Goal: Obtain resource: Download file/media

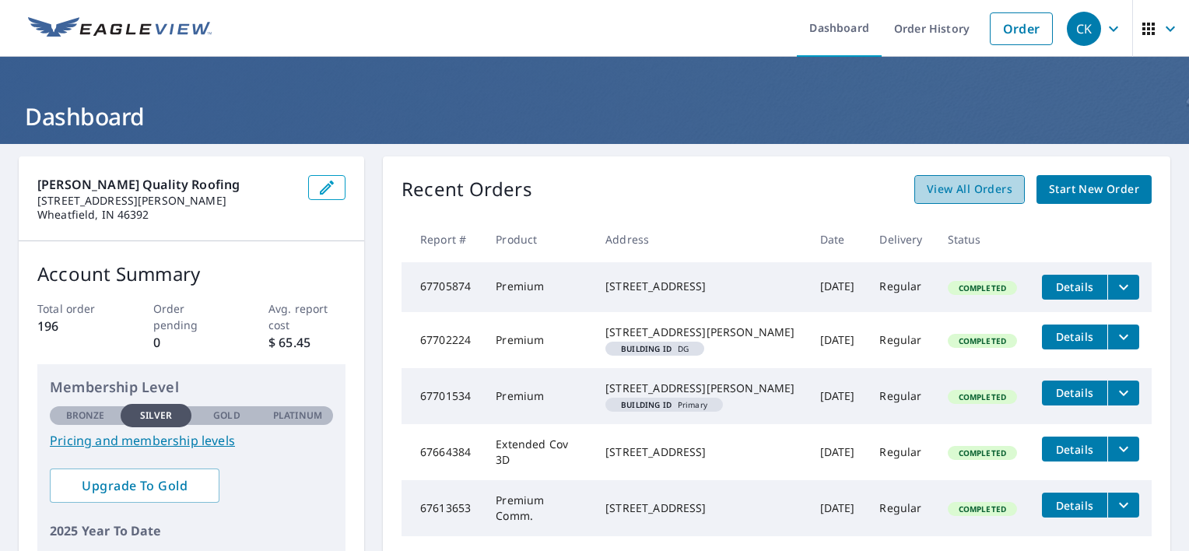
click at [958, 189] on span "View All Orders" at bounding box center [970, 189] width 86 height 19
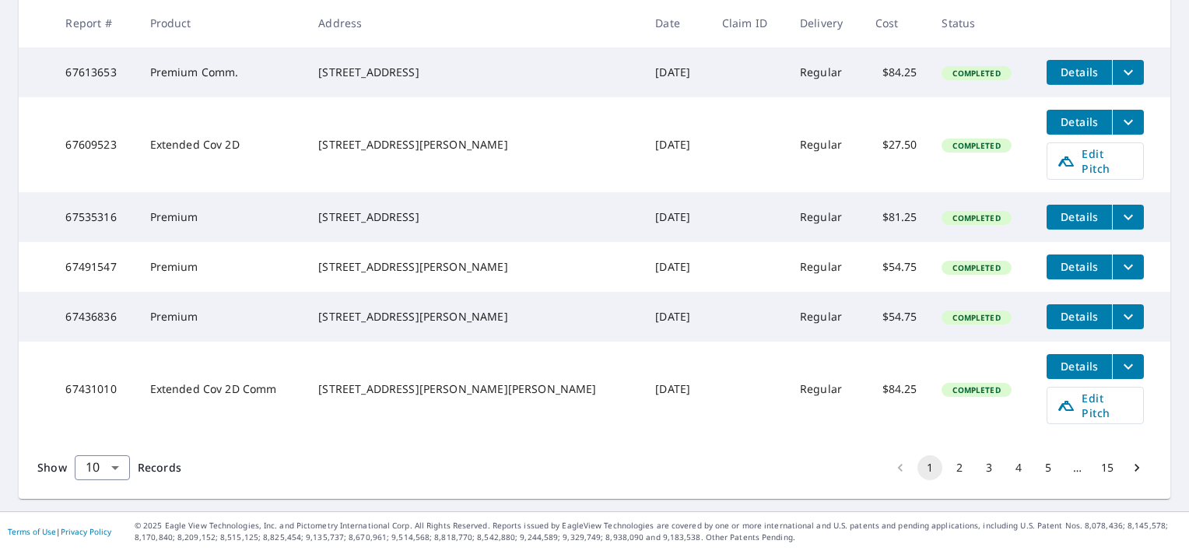
scroll to position [555, 0]
click at [114, 464] on body "CK CK Dashboard Order History Order CK Dashboard / Order History Order History …" at bounding box center [594, 275] width 1189 height 551
click at [103, 520] on li "100" at bounding box center [101, 518] width 55 height 28
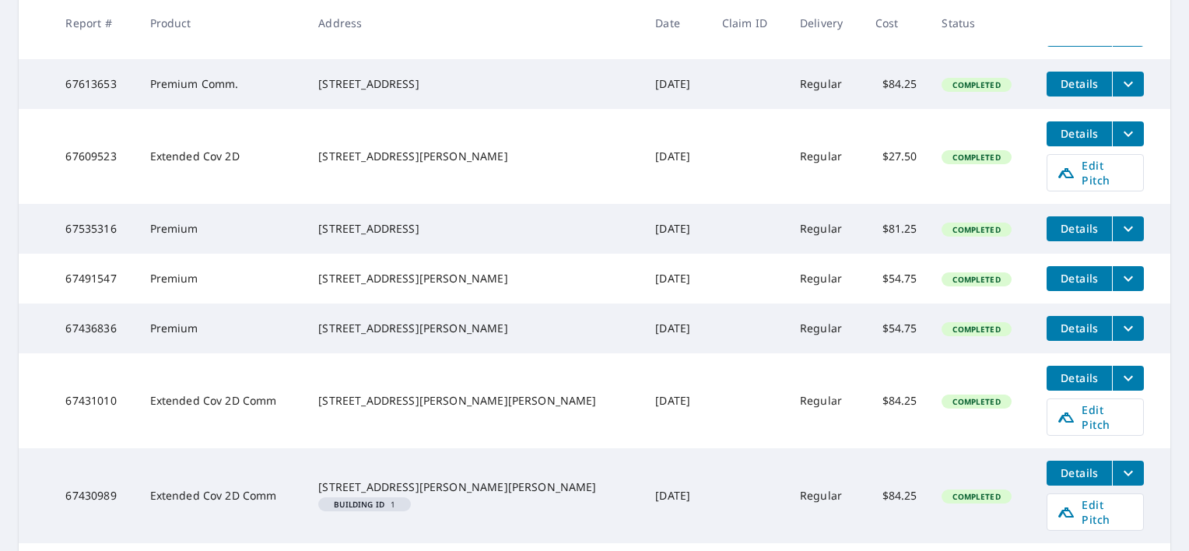
scroll to position [529, 0]
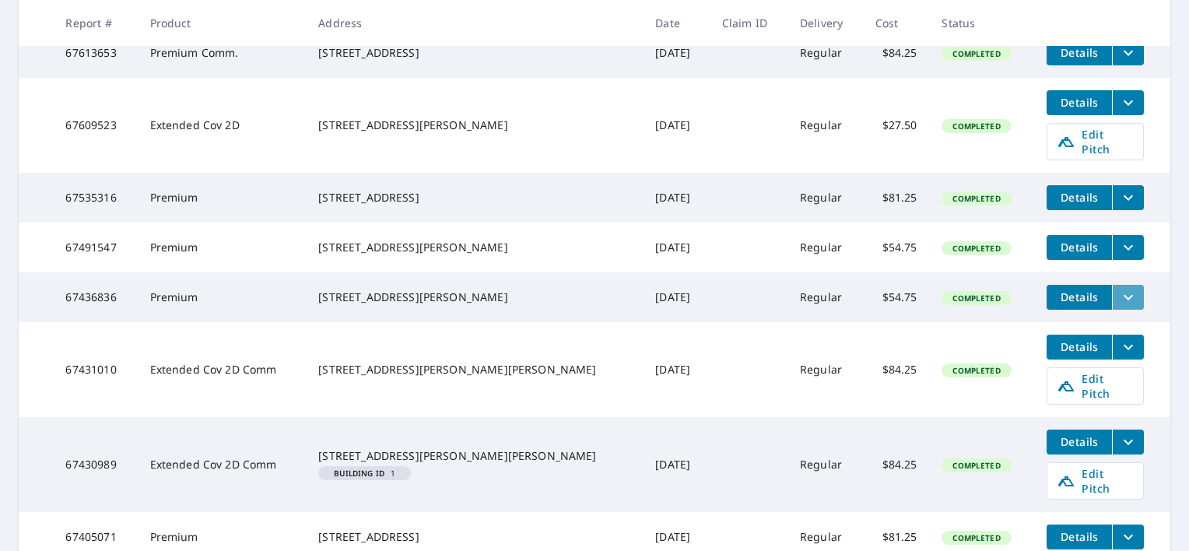
click at [1119, 307] on icon "filesDropdownBtn-67436836" at bounding box center [1128, 297] width 19 height 19
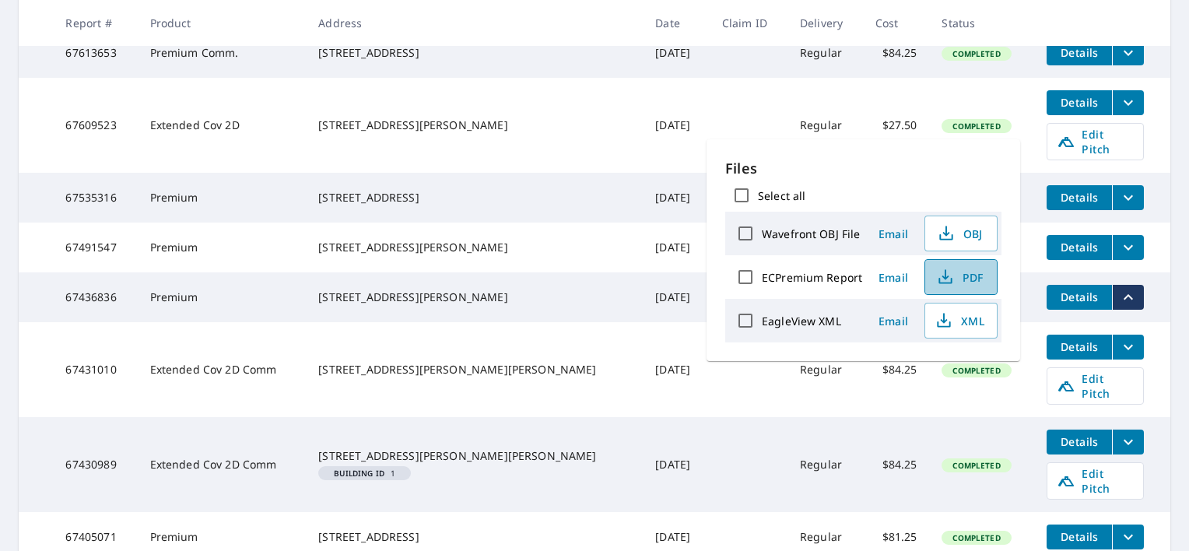
click at [968, 278] on span "PDF" at bounding box center [959, 277] width 50 height 19
